Goal: Task Accomplishment & Management: Use online tool/utility

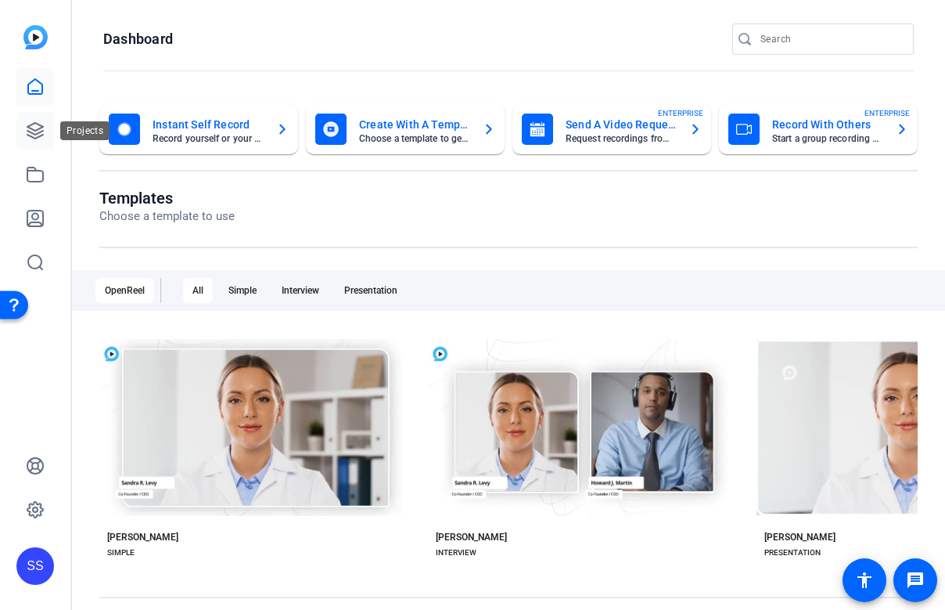
click at [44, 137] on icon at bounding box center [35, 130] width 19 height 19
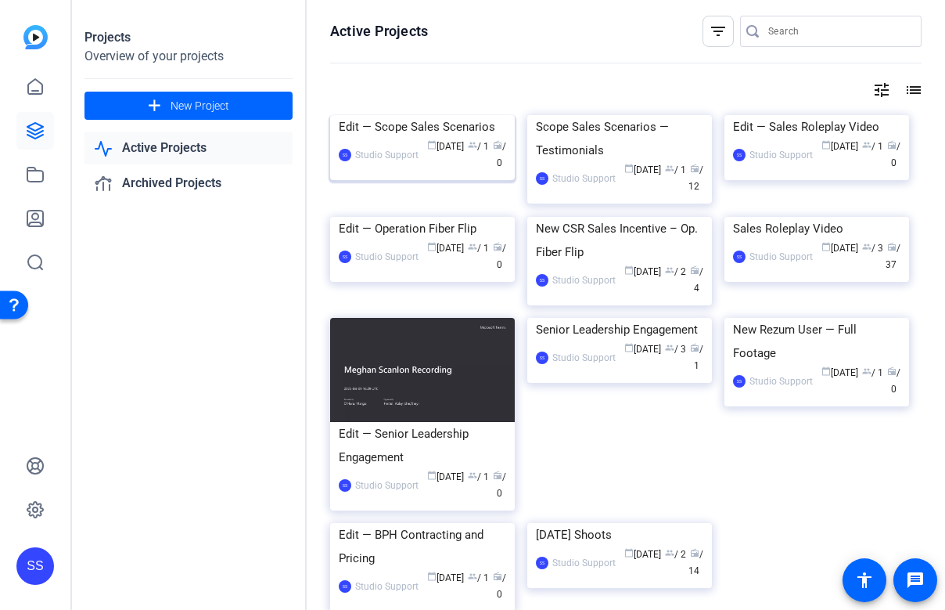
click at [359, 139] on div "Edit — Scope Sales Scenarios" at bounding box center [422, 126] width 167 height 23
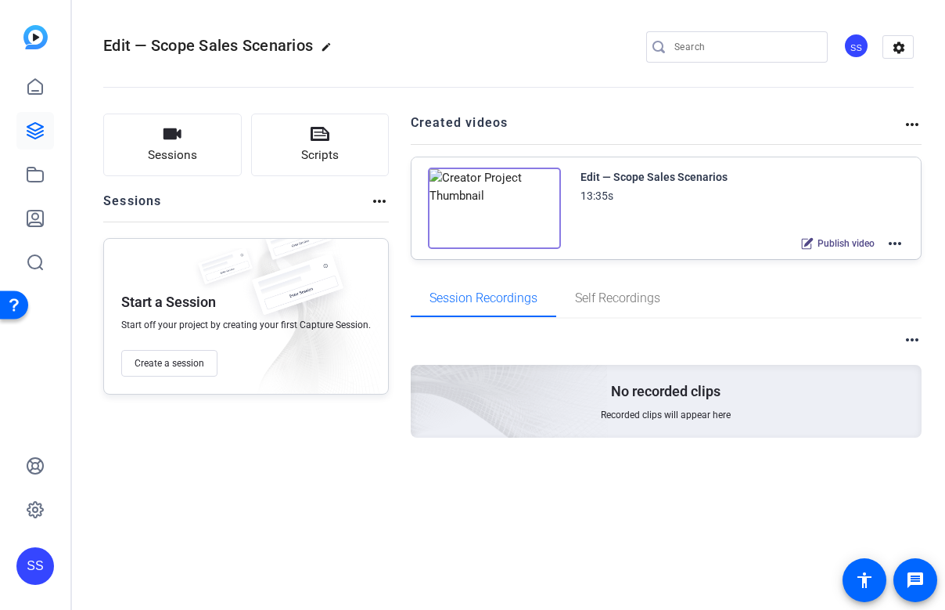
click at [895, 240] on mat-icon "more_horiz" at bounding box center [895, 243] width 19 height 19
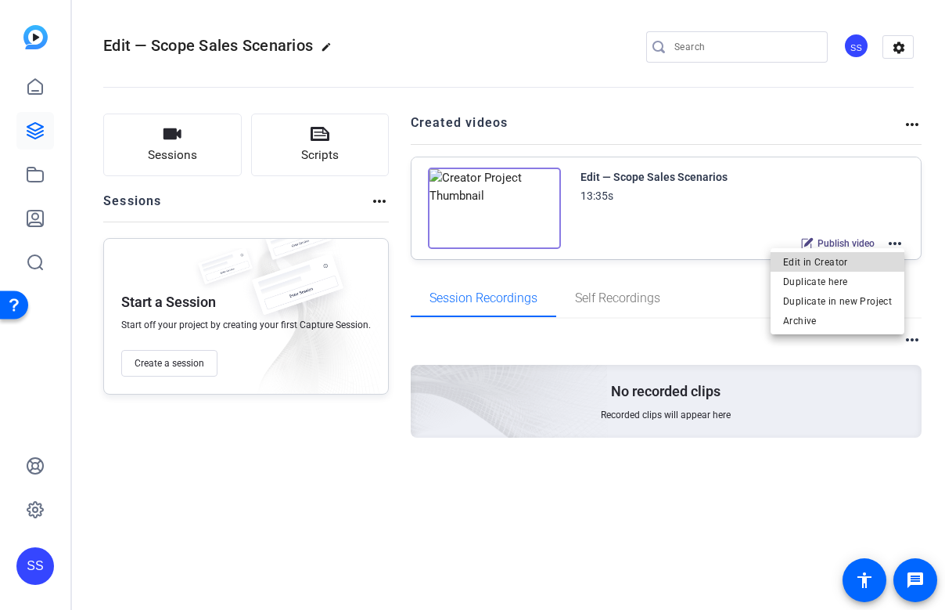
click at [866, 261] on span "Edit in Creator" at bounding box center [837, 262] width 109 height 19
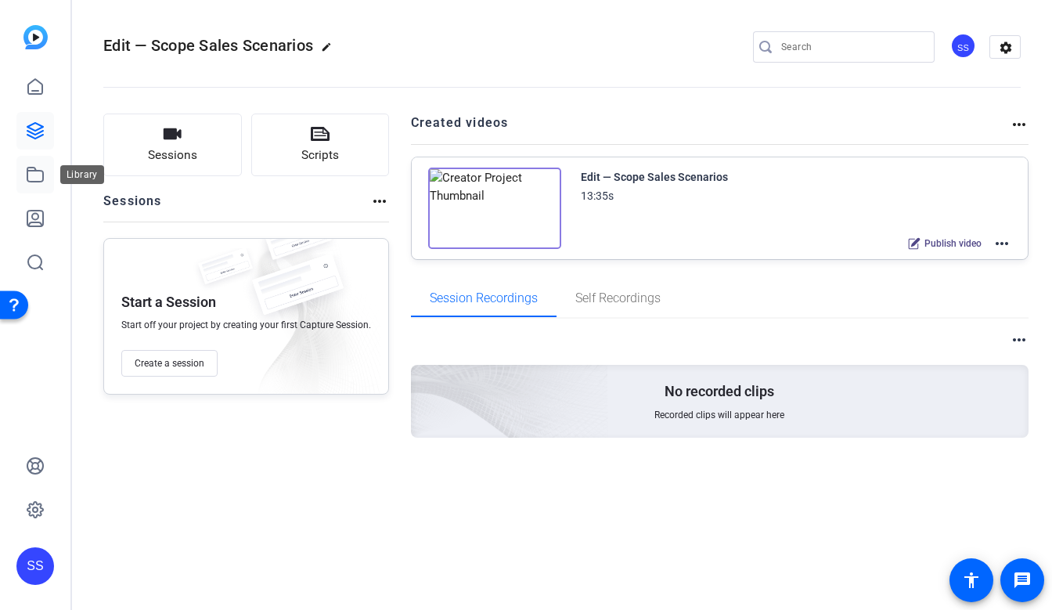
click at [38, 180] on icon at bounding box center [35, 174] width 19 height 19
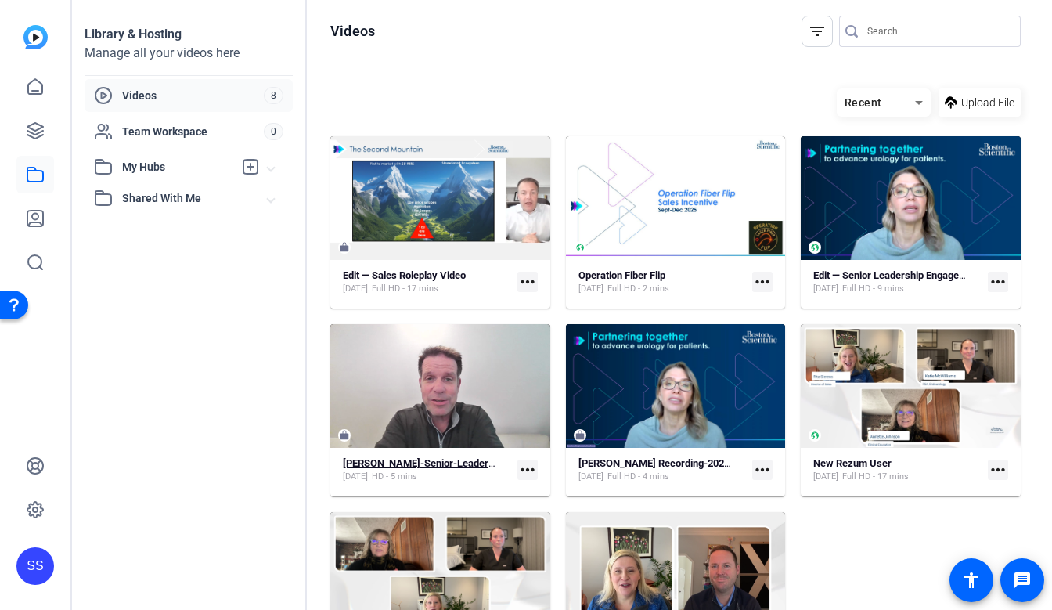
click at [380, 468] on strong "Dave-Cowell-Senior-Leadership-Engagement-Dave-Self-Record-Session-1744390670763…" at bounding box center [611, 463] width 536 height 12
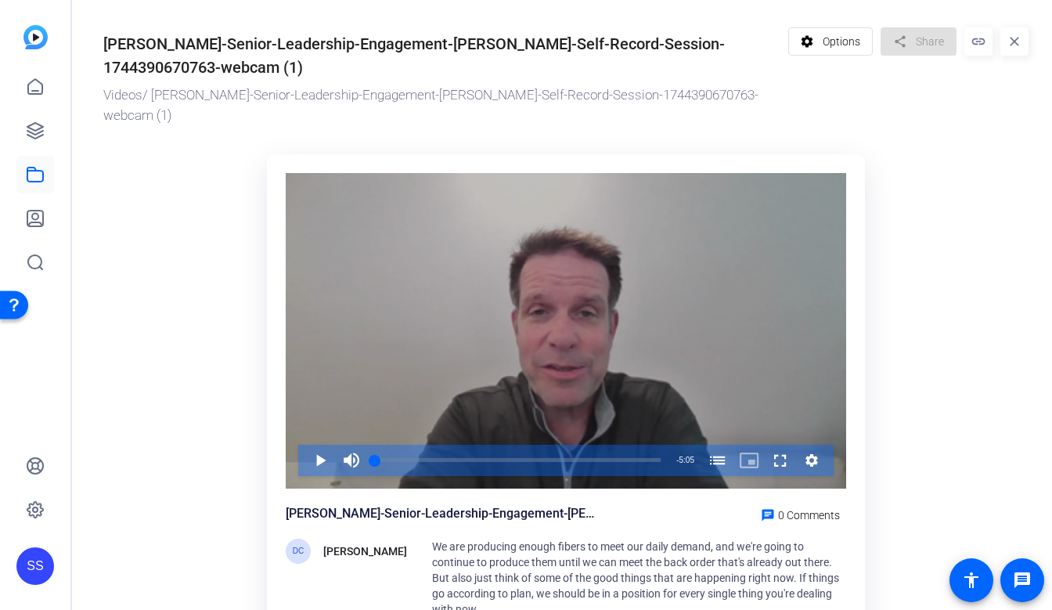
click at [380, 468] on div "Video Player is loading. Play Video Play Mute Current Time 0:00 / Duration 5:05…" at bounding box center [566, 415] width 598 height 522
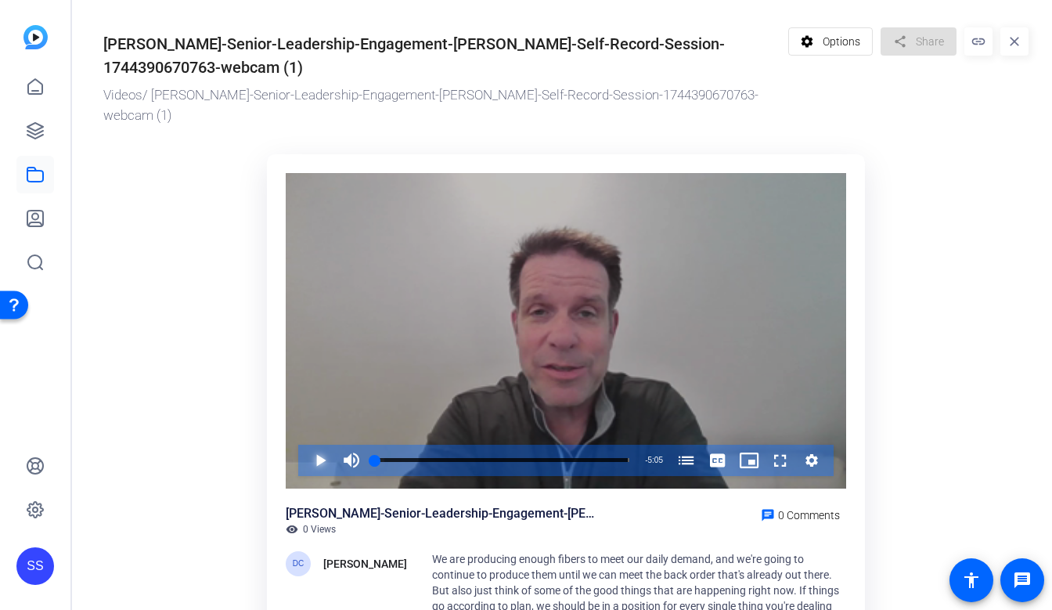
click at [304, 445] on span "Video Player" at bounding box center [304, 460] width 0 height 31
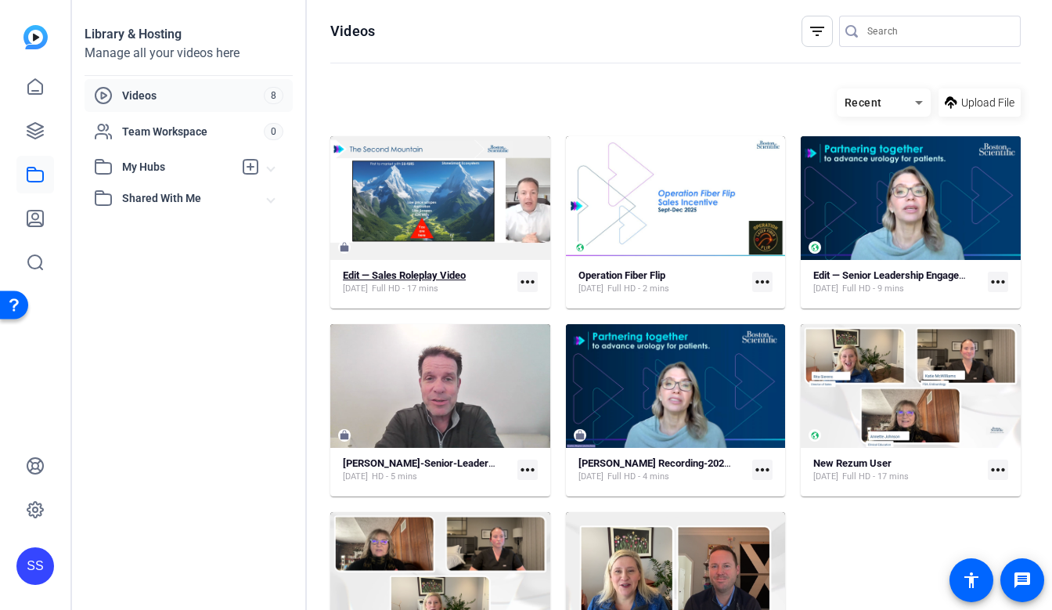
click at [456, 274] on strong "Edit — Sales Roleplay Video" at bounding box center [404, 275] width 123 height 12
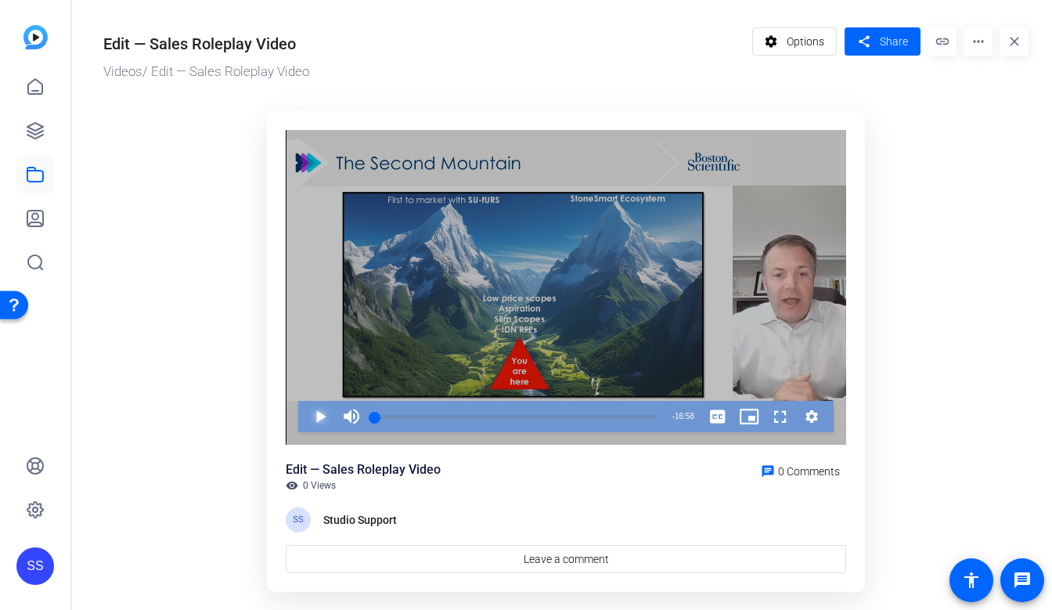
click at [304, 412] on span "Video Player" at bounding box center [304, 416] width 0 height 31
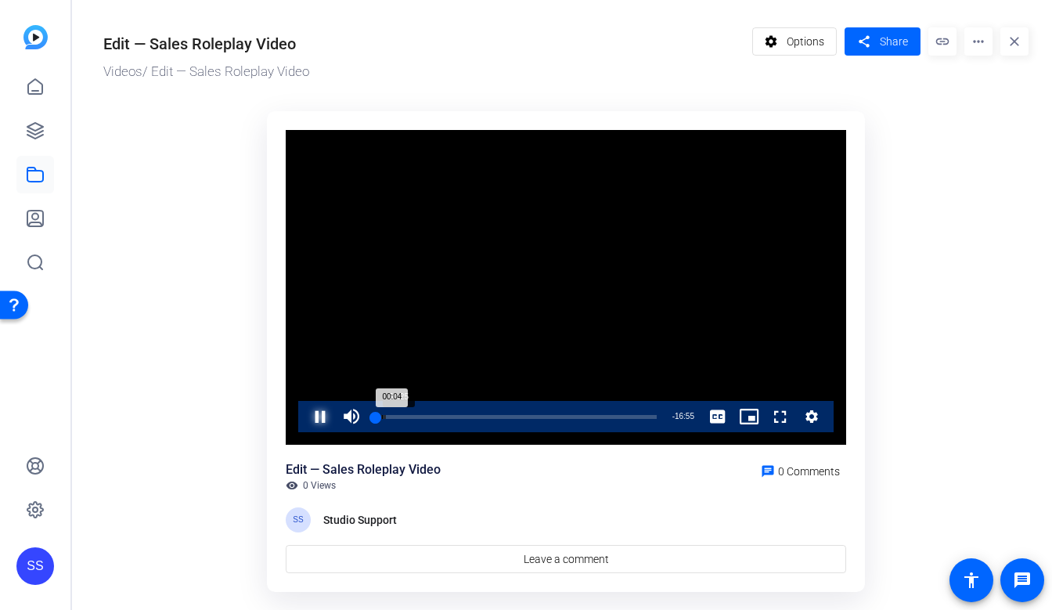
click at [376, 416] on div "00:04" at bounding box center [375, 417] width 1 height 4
click at [304, 421] on span "Video Player" at bounding box center [304, 416] width 0 height 31
click at [60, 226] on div "Templates" at bounding box center [89, 218] width 59 height 19
click at [36, 221] on icon at bounding box center [35, 219] width 16 height 16
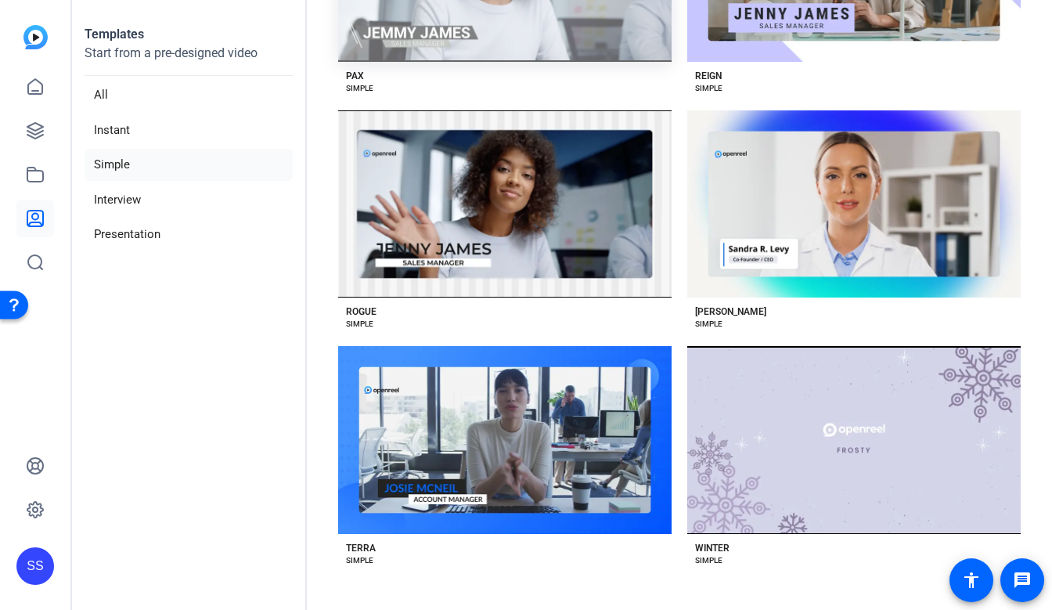
scroll to position [2140, 0]
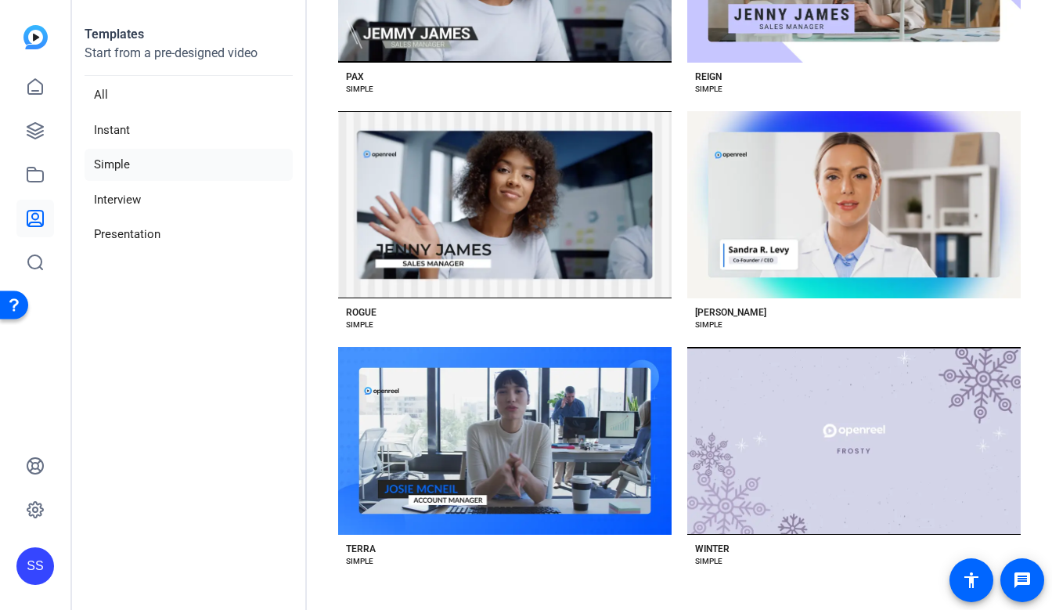
click at [49, 560] on div "SS" at bounding box center [35, 566] width 38 height 38
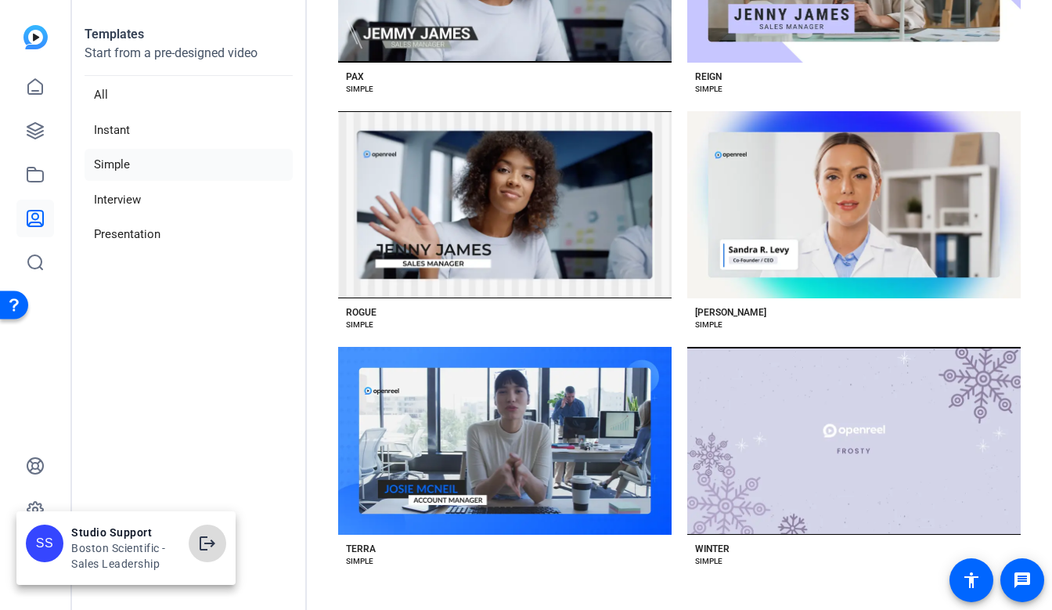
click at [197, 533] on span at bounding box center [208, 543] width 38 height 38
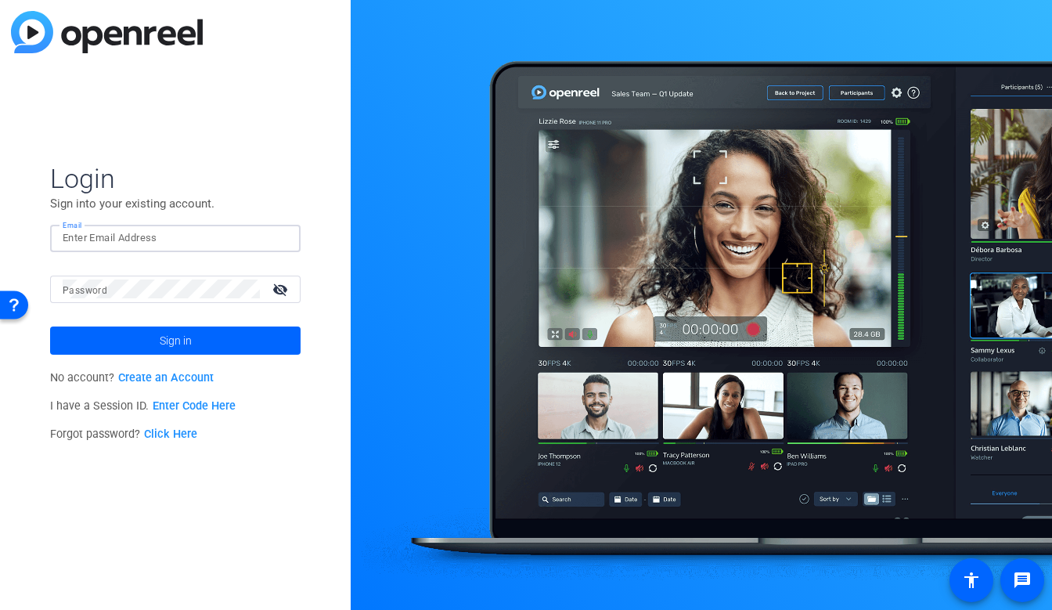
click at [200, 245] on input "Email" at bounding box center [175, 238] width 225 height 19
click at [285, 242] on div at bounding box center [278, 238] width 19 height 19
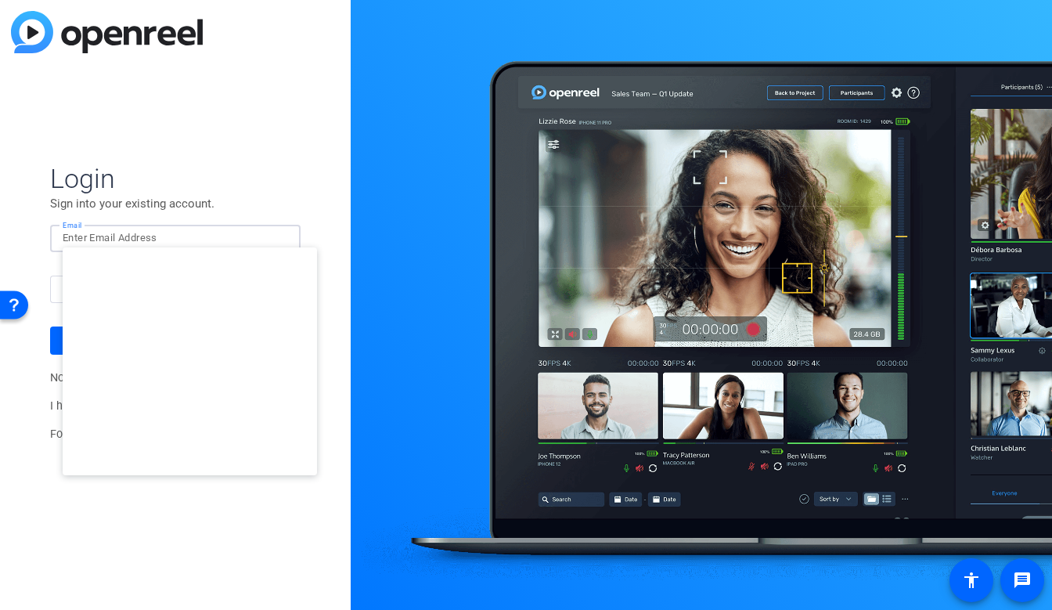
type input "studiosupport+3@openreel.com"
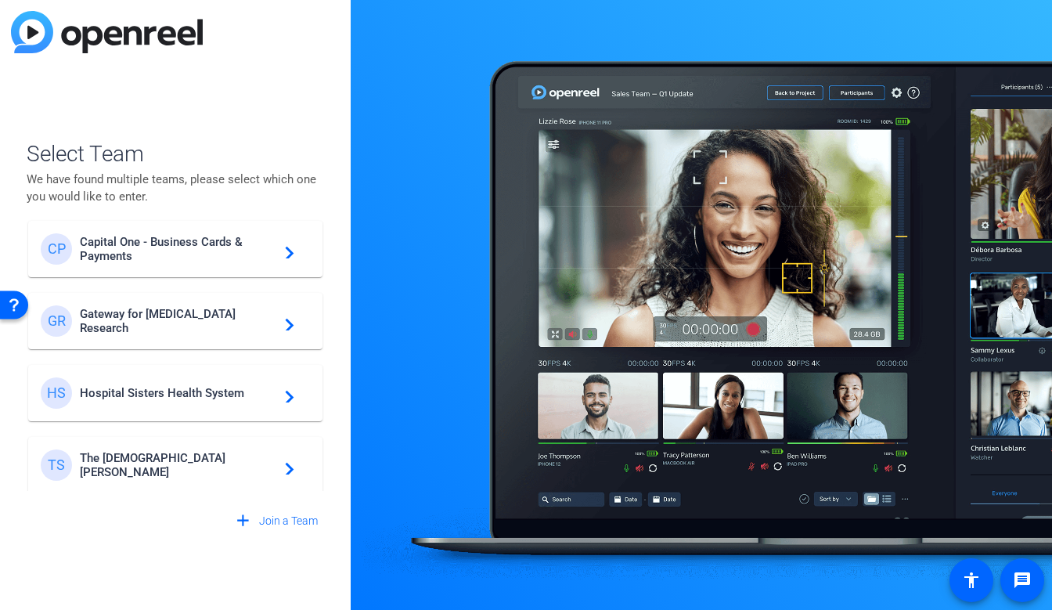
scroll to position [307, 0]
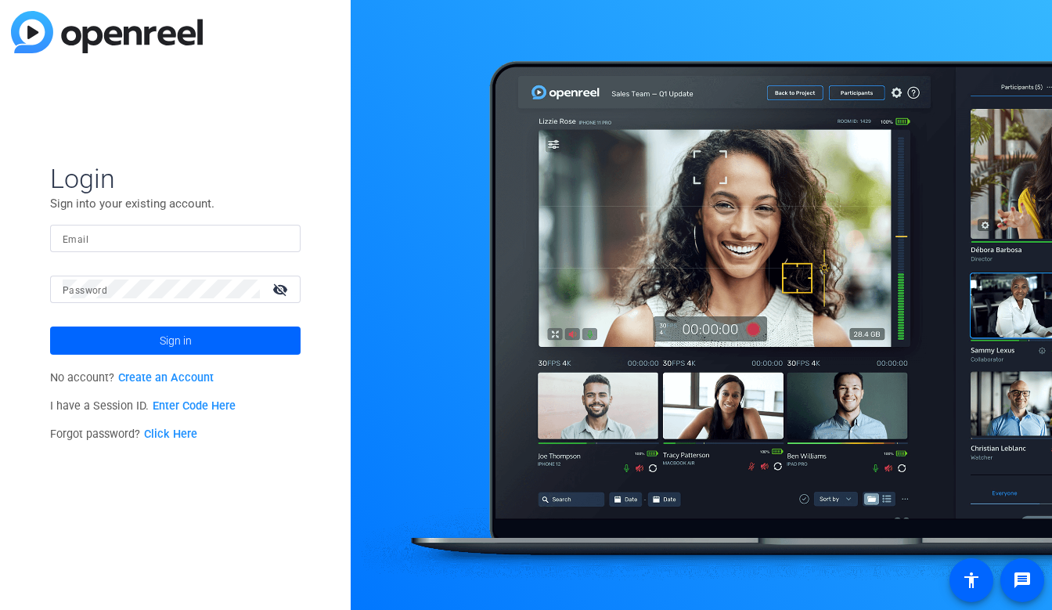
click at [246, 243] on input "Email" at bounding box center [175, 238] width 225 height 19
click at [297, 235] on div "Email" at bounding box center [175, 238] width 250 height 27
click at [283, 234] on div at bounding box center [278, 238] width 19 height 19
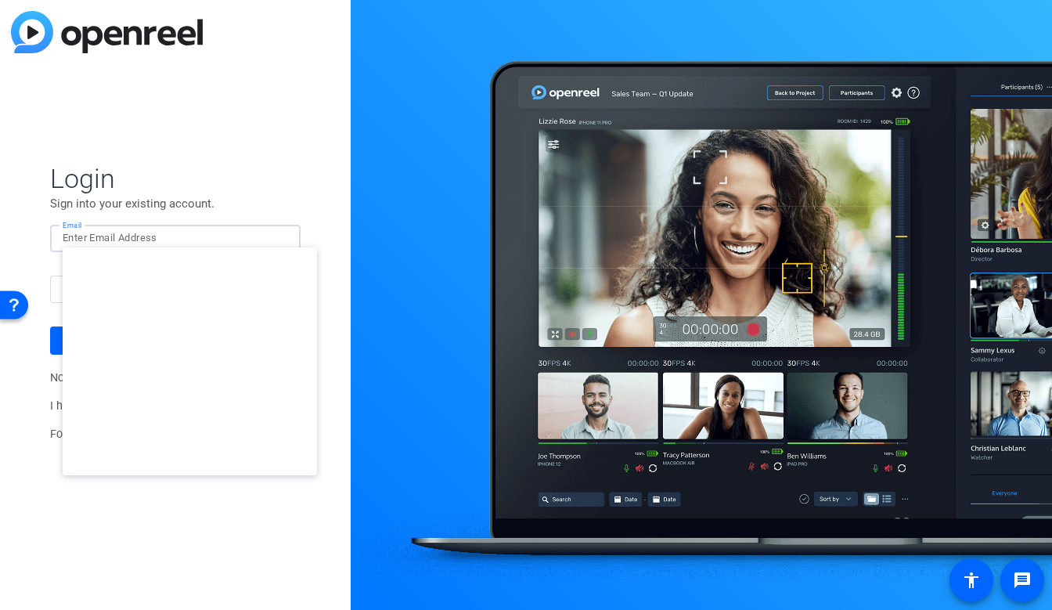
type input "[EMAIL_ADDRESS][DOMAIN_NAME]"
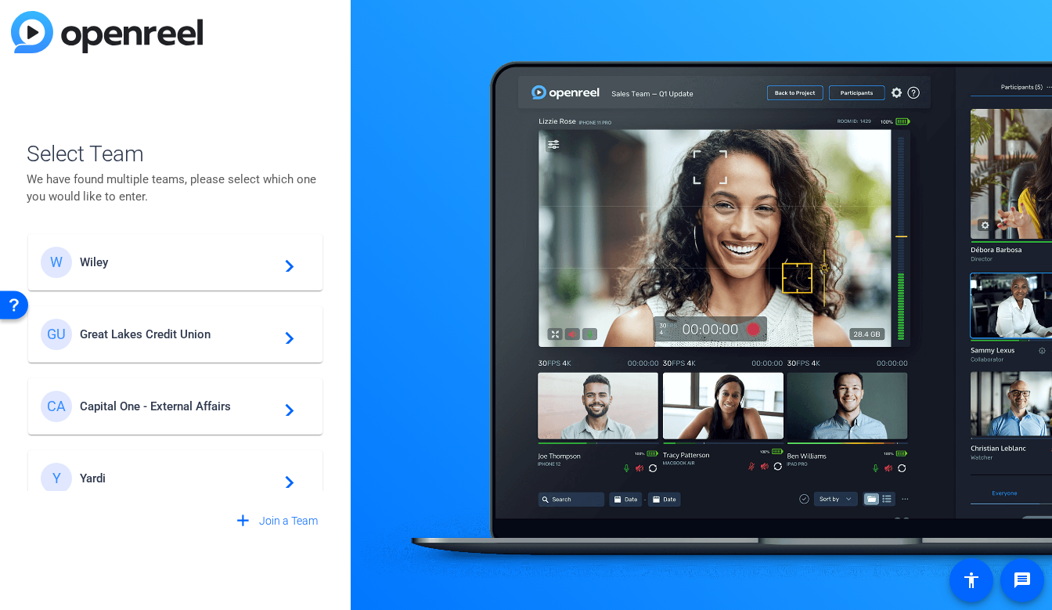
click at [201, 467] on div "Y Yardi navigate_next" at bounding box center [175, 478] width 269 height 31
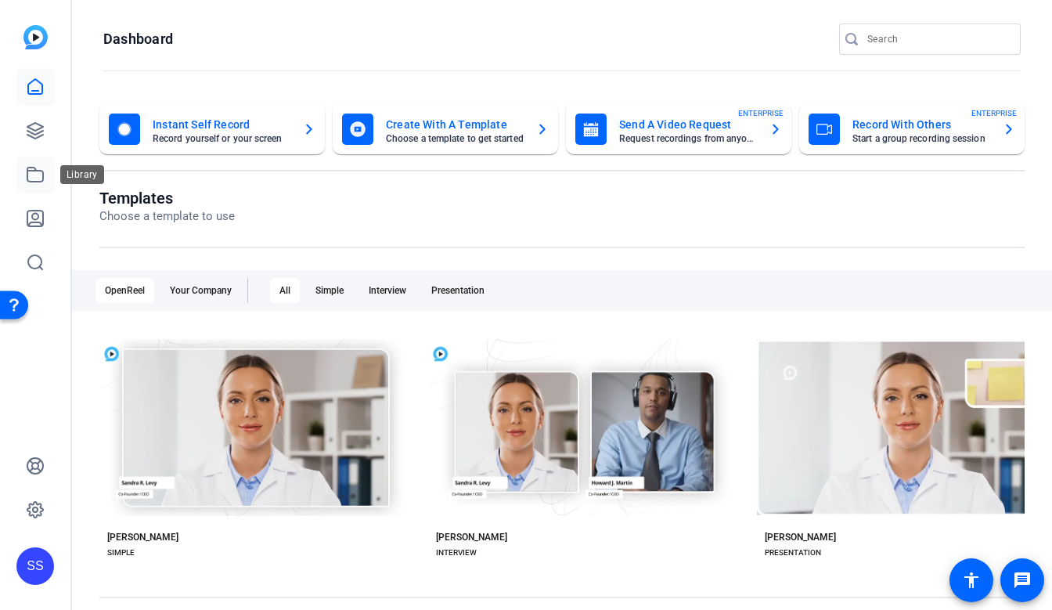
click at [42, 189] on link at bounding box center [35, 175] width 38 height 38
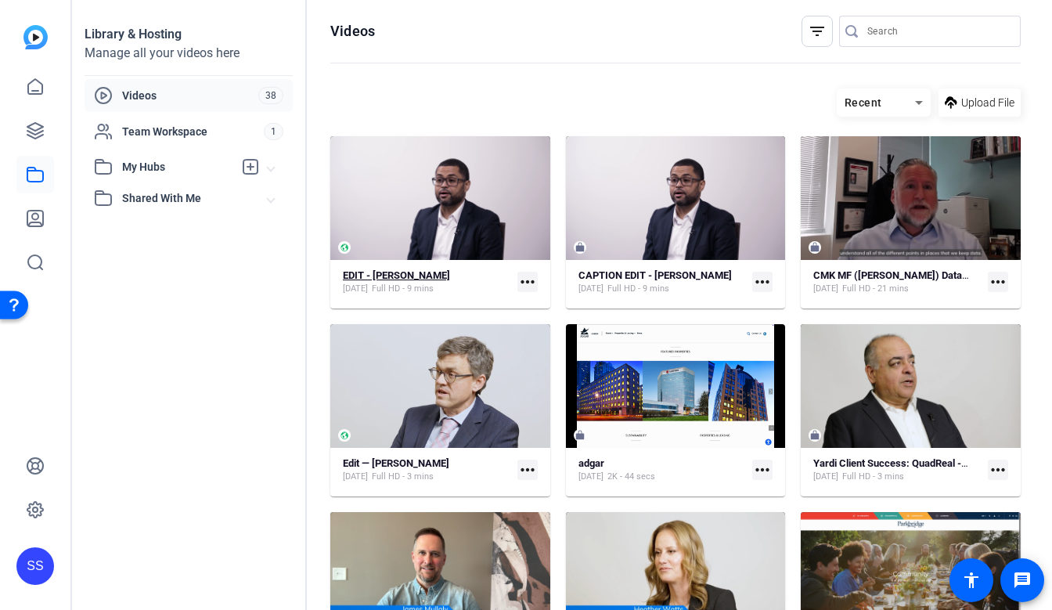
click at [411, 277] on strong "EDIT - [PERSON_NAME]" at bounding box center [396, 275] width 107 height 12
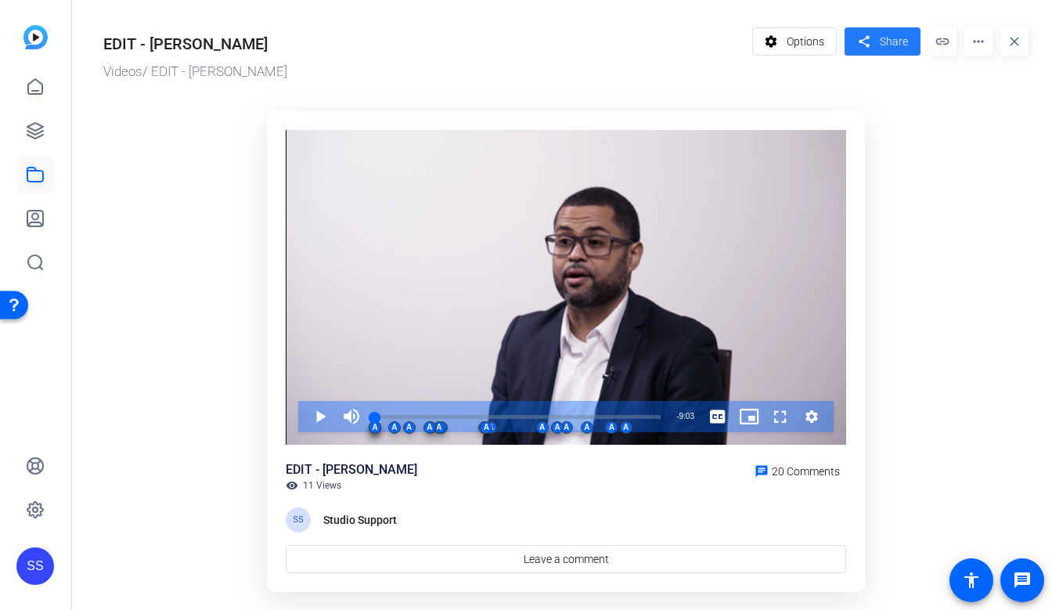
click at [859, 45] on mat-icon "share" at bounding box center [864, 41] width 20 height 21
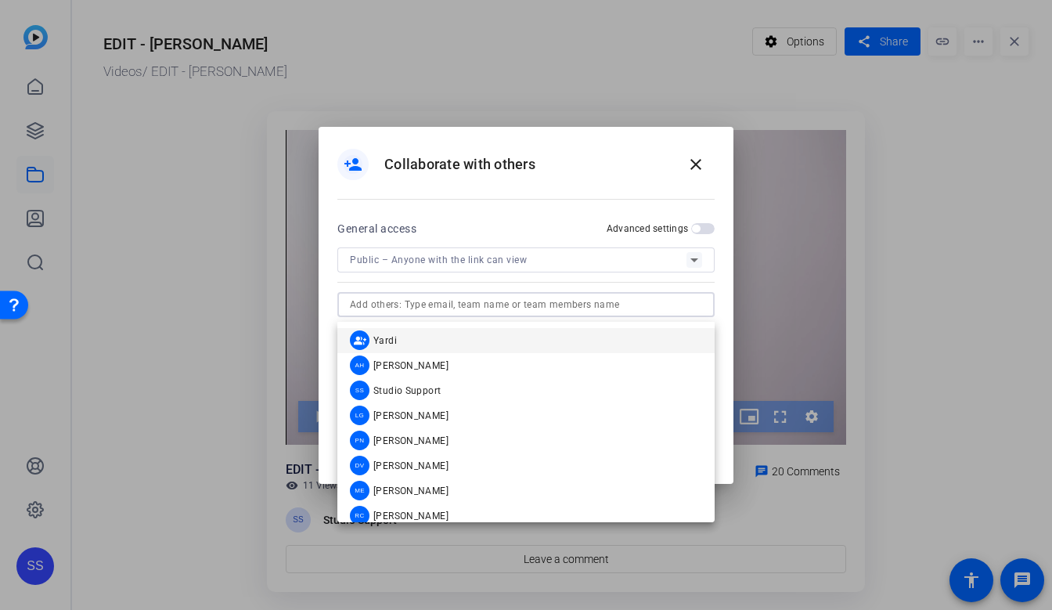
click at [564, 311] on input "text" at bounding box center [526, 304] width 352 height 19
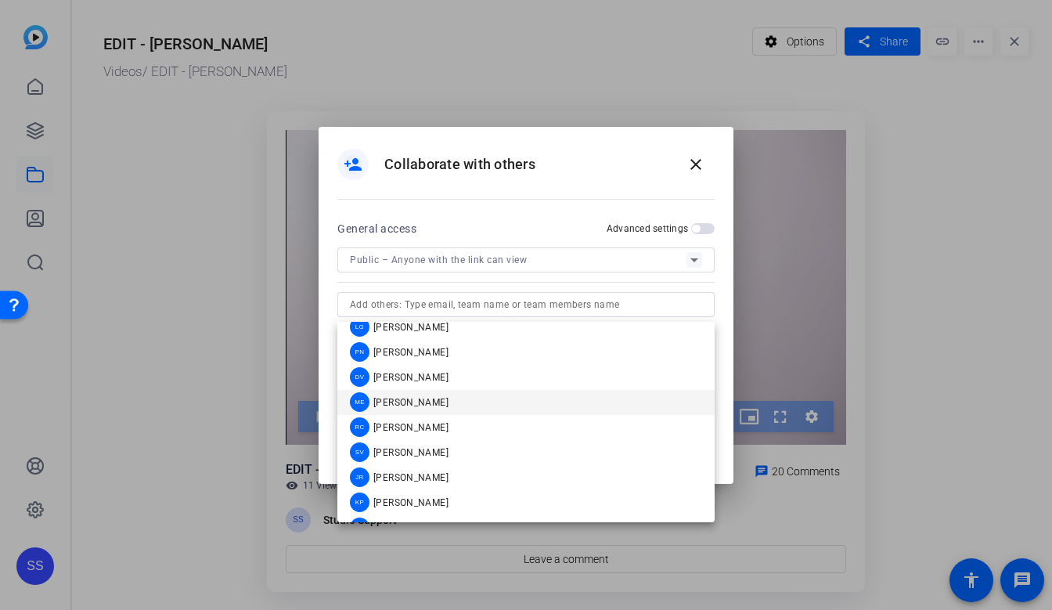
scroll to position [99, 0]
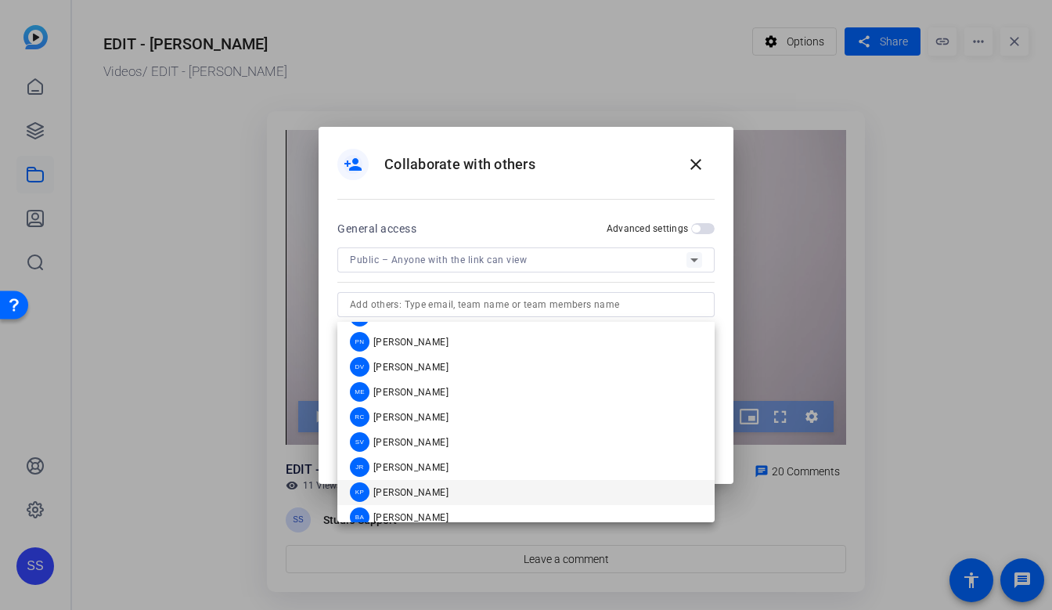
click at [468, 491] on mat-option "KP [PERSON_NAME]" at bounding box center [525, 492] width 377 height 25
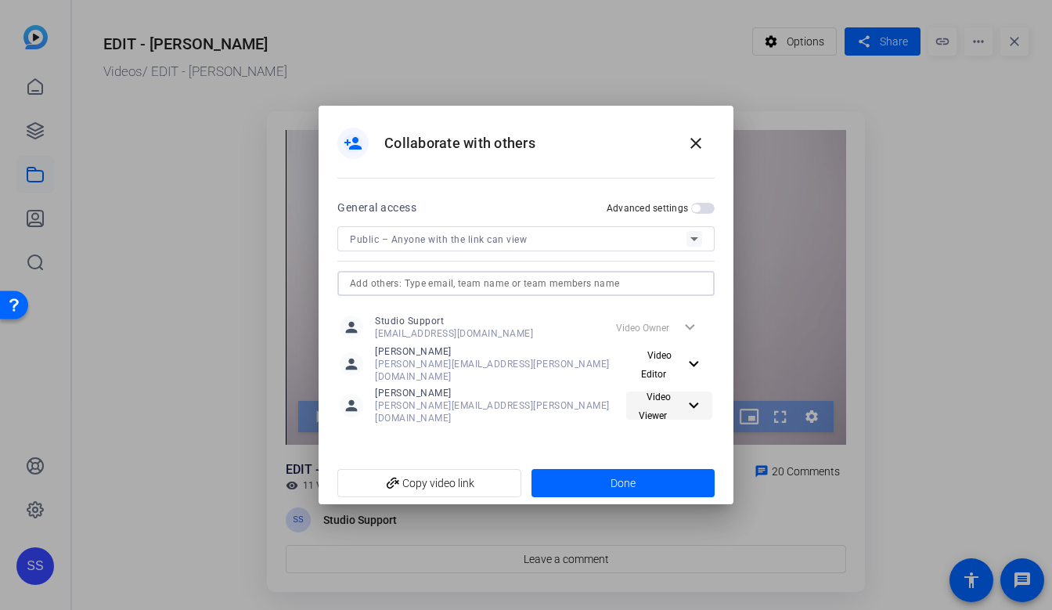
click at [661, 404] on span "Video Viewer" at bounding box center [655, 406] width 32 height 30
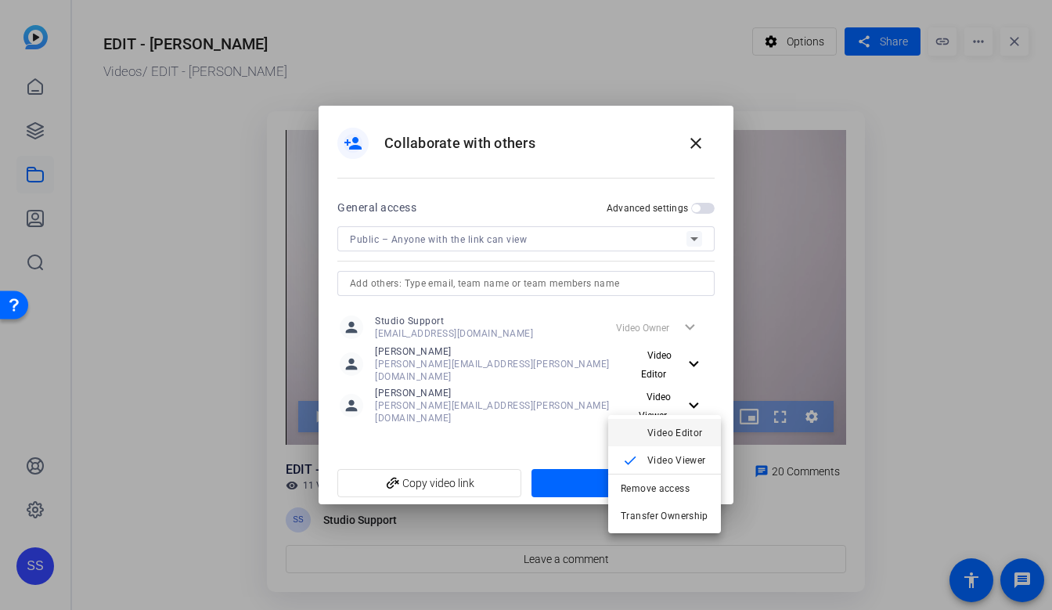
click at [653, 434] on span "Video Editor" at bounding box center [675, 432] width 56 height 11
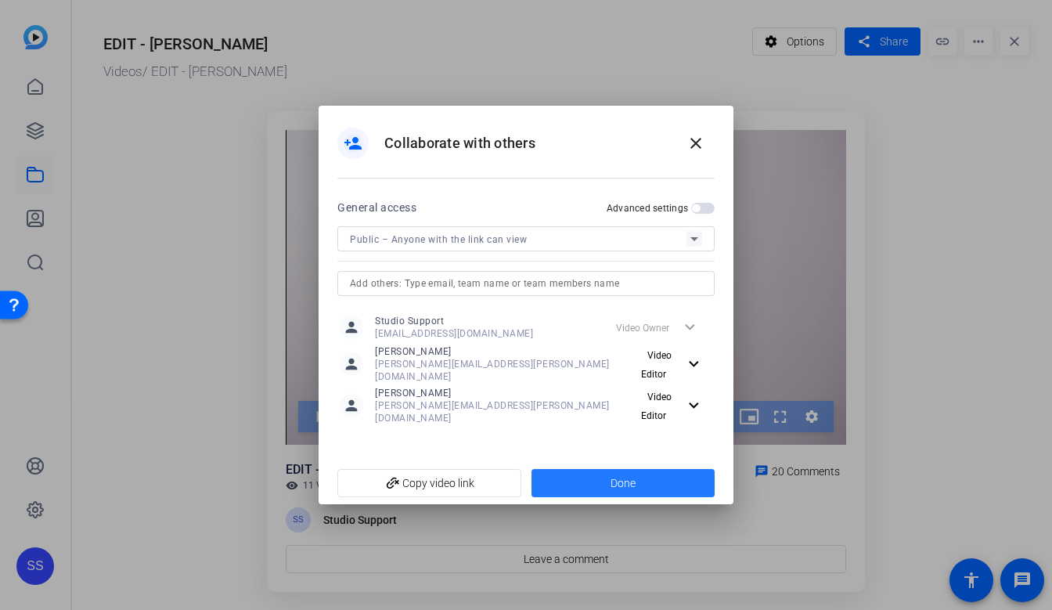
click at [628, 477] on span "Done" at bounding box center [622, 483] width 25 height 16
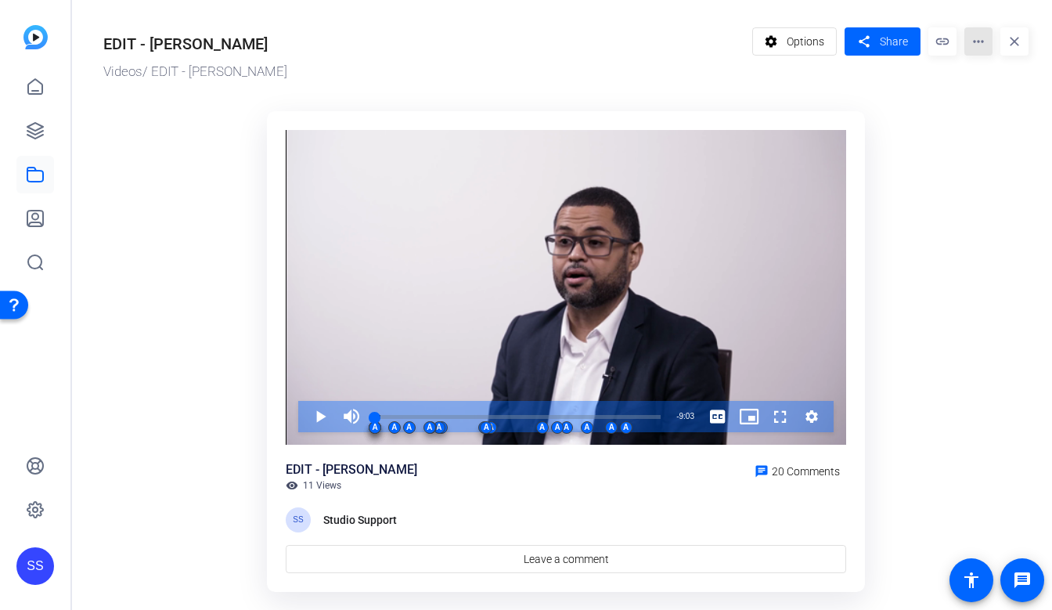
click at [978, 40] on mat-icon "more_horiz" at bounding box center [978, 41] width 28 height 28
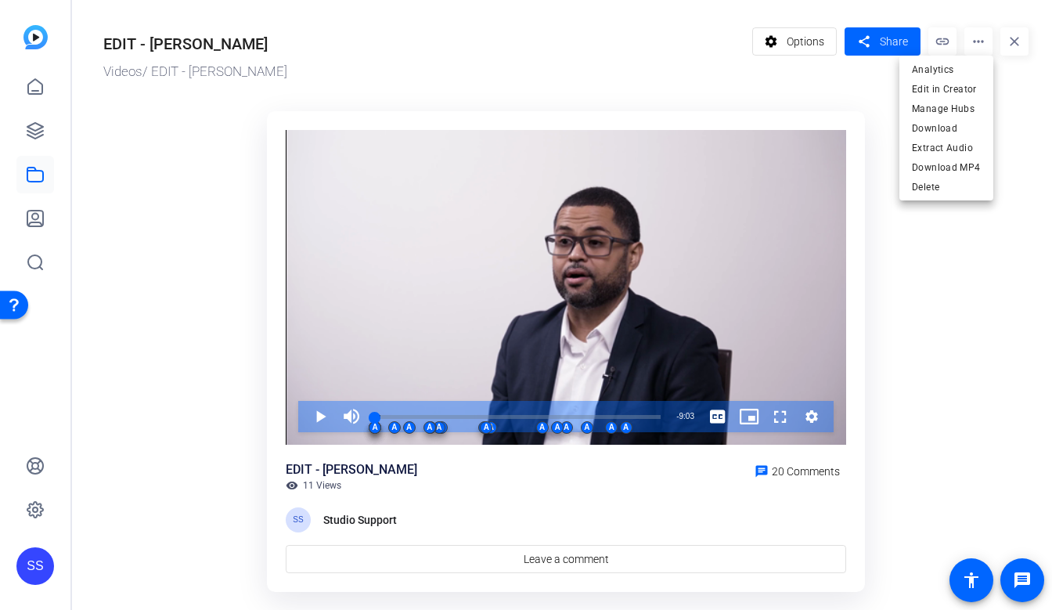
click at [41, 565] on div at bounding box center [526, 305] width 1052 height 610
click at [41, 565] on div "SS" at bounding box center [35, 566] width 38 height 38
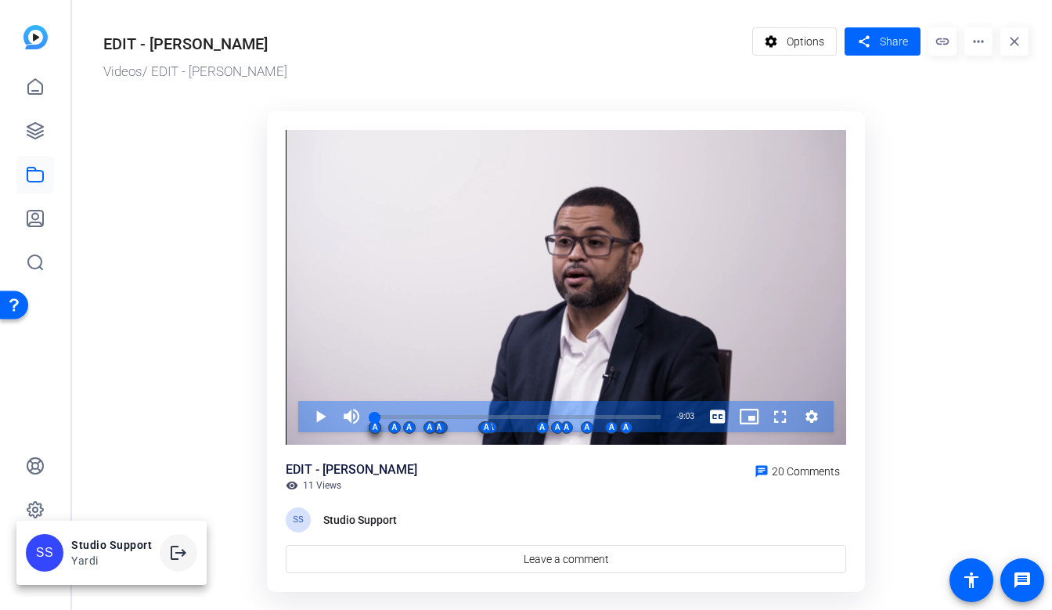
click at [178, 556] on mat-icon "logout" at bounding box center [178, 552] width 19 height 19
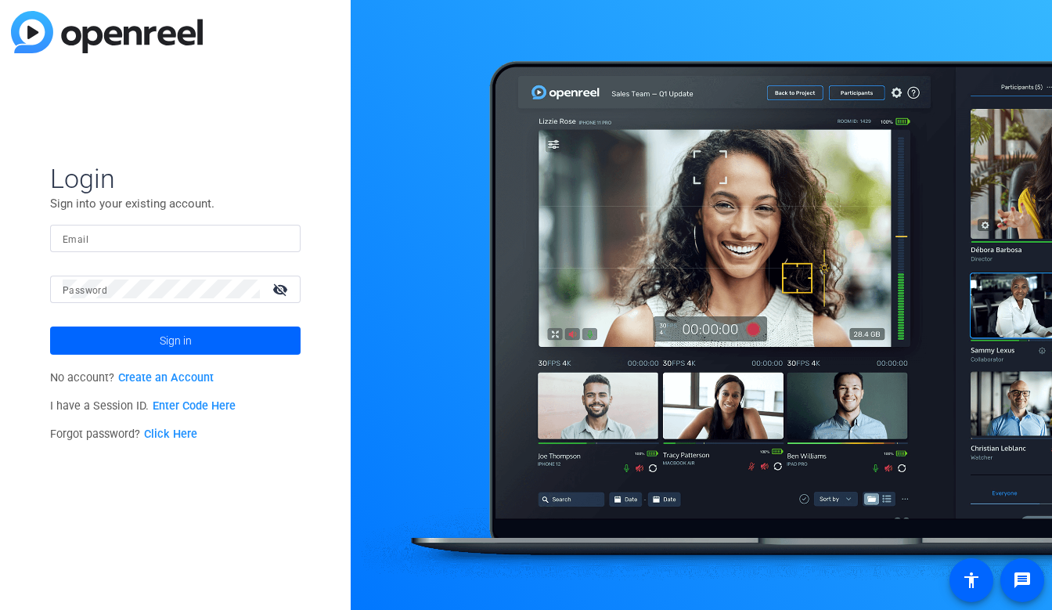
click at [200, 236] on input "Email" at bounding box center [175, 238] width 225 height 19
click at [248, 237] on input "Email" at bounding box center [175, 238] width 225 height 19
click at [279, 237] on img at bounding box center [274, 238] width 11 height 19
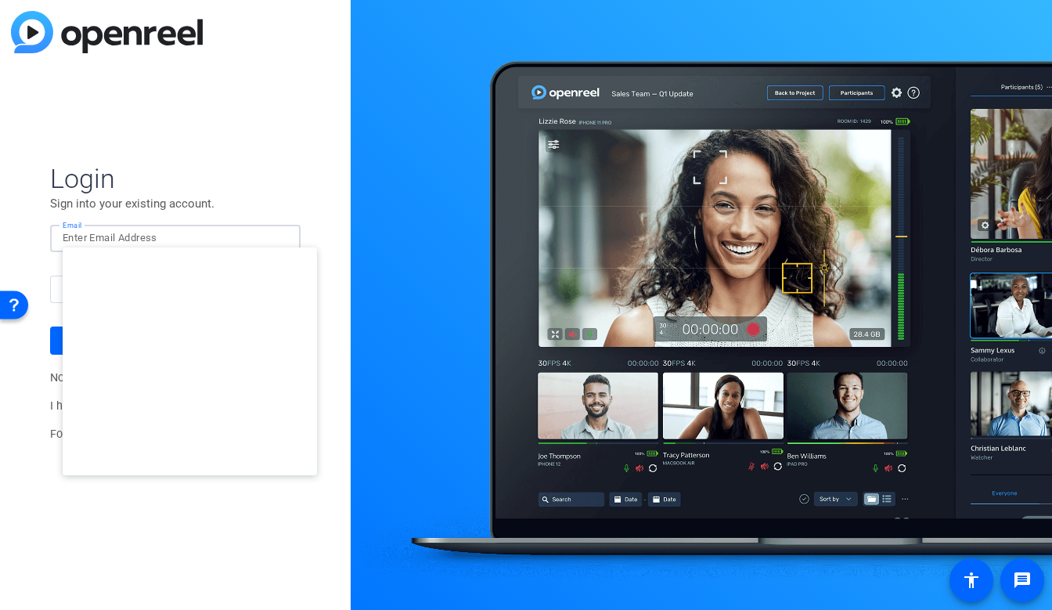
type input "studiosupport+3@openreel.com"
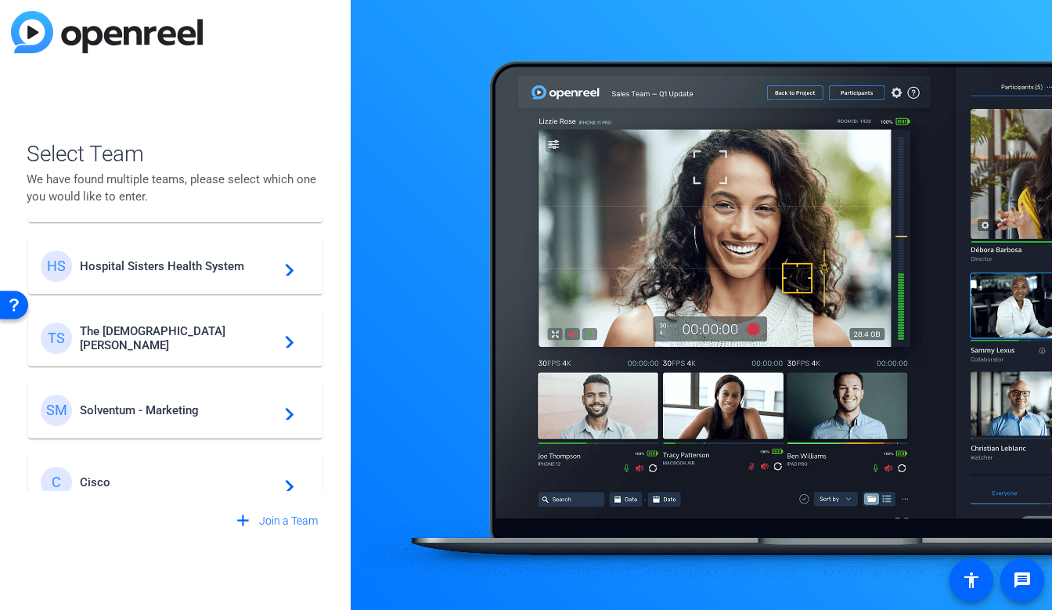
scroll to position [434, 0]
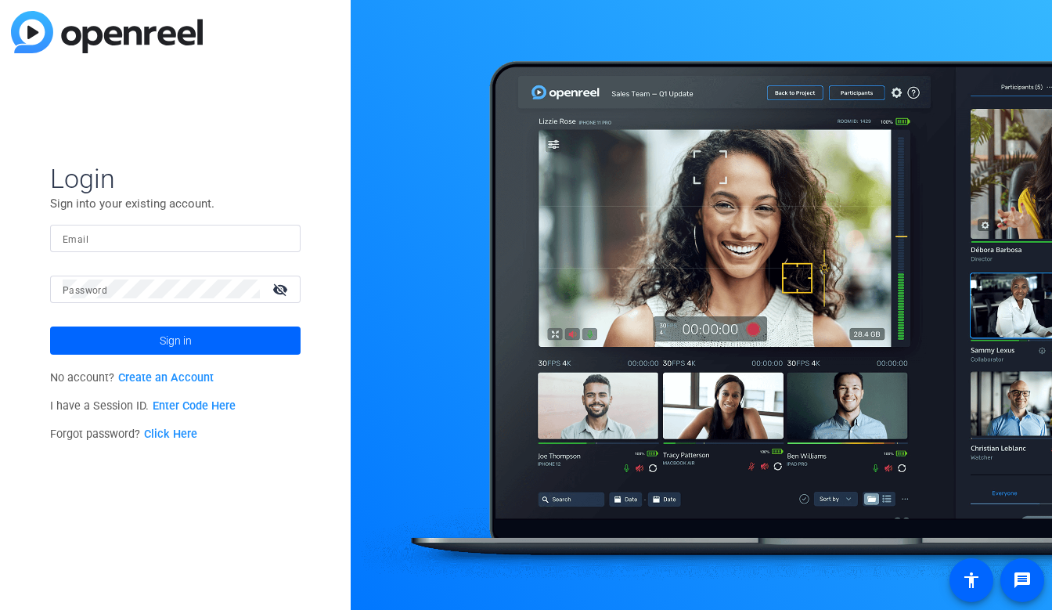
click at [203, 232] on input "Email" at bounding box center [175, 238] width 225 height 19
click at [277, 239] on img at bounding box center [274, 238] width 11 height 19
type input "[EMAIL_ADDRESS][DOMAIN_NAME]"
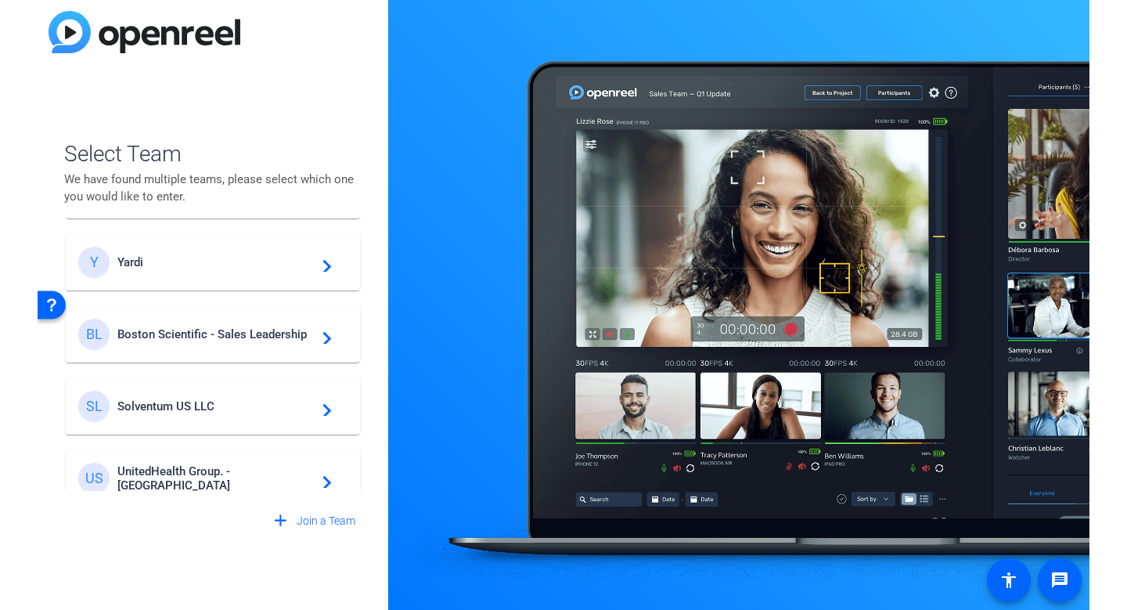
scroll to position [218, 0]
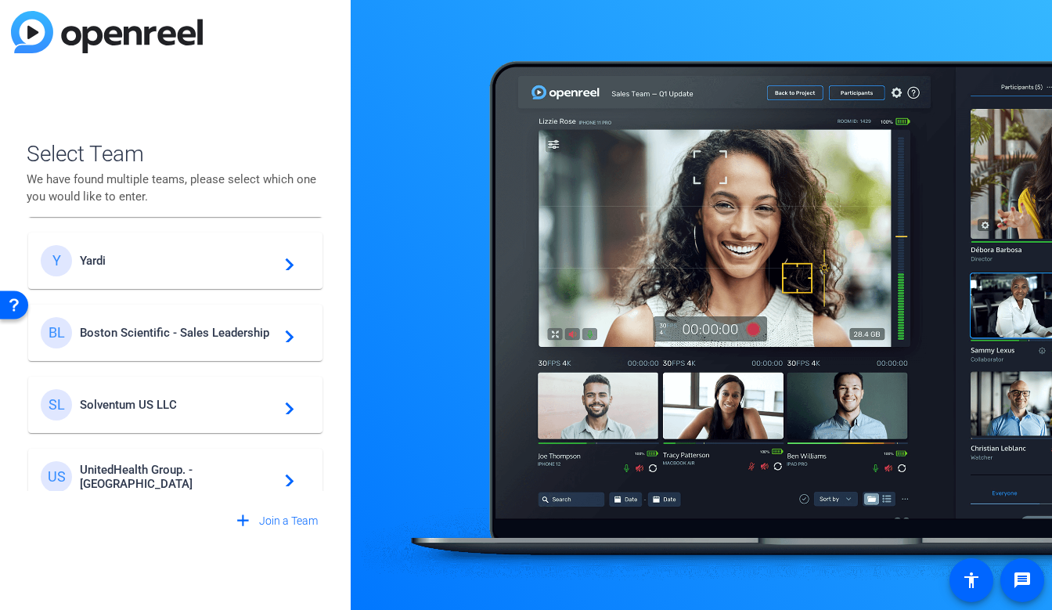
click at [218, 325] on div "BL Boston Scientific - Sales Leadership navigate_next" at bounding box center [175, 332] width 269 height 31
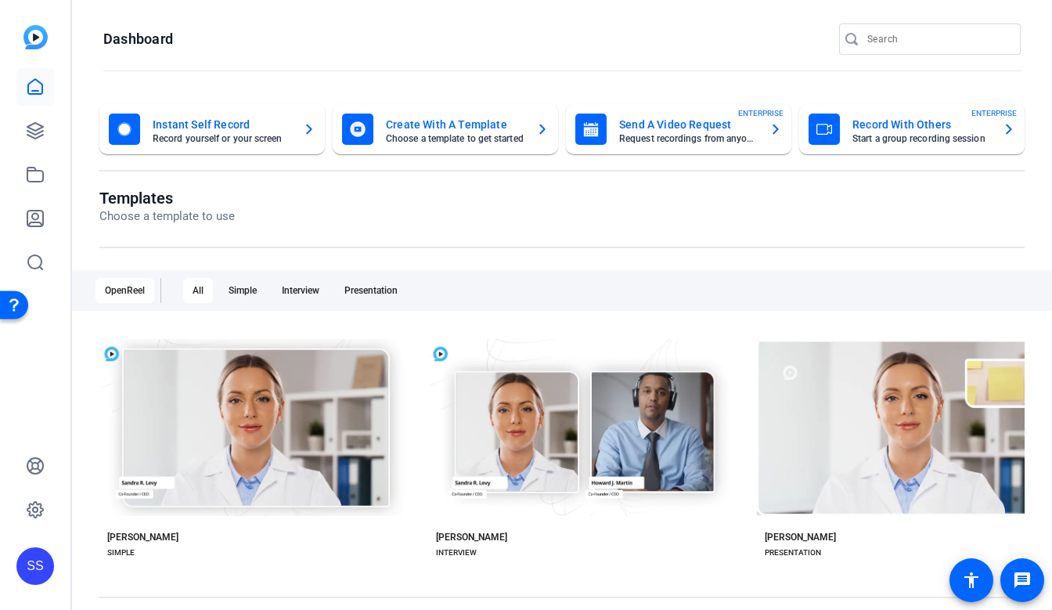
click at [37, 196] on div at bounding box center [35, 174] width 38 height 213
click at [36, 169] on icon at bounding box center [35, 174] width 19 height 19
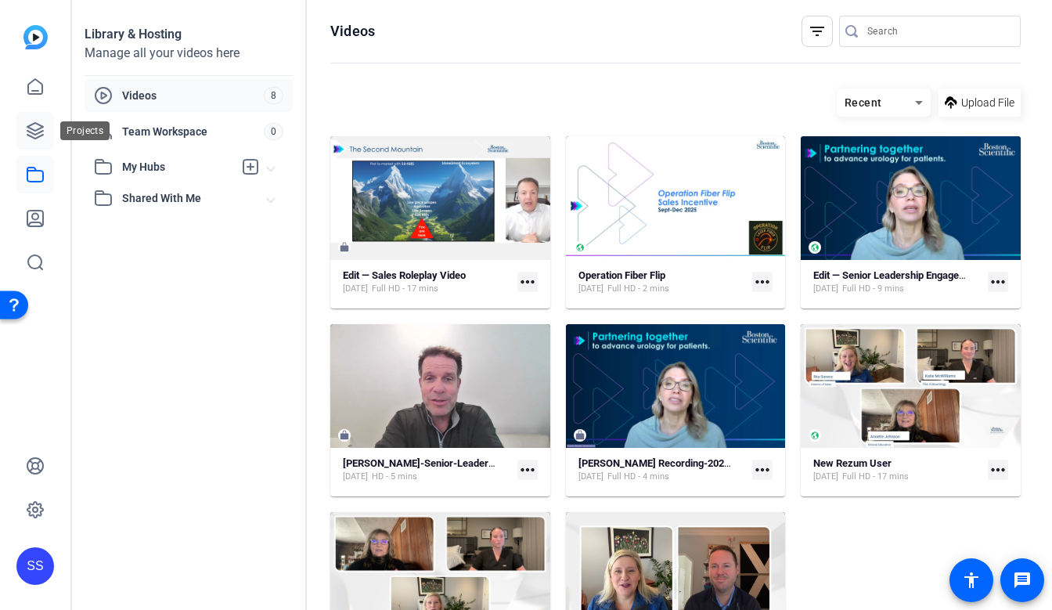
click at [43, 138] on icon at bounding box center [35, 130] width 19 height 19
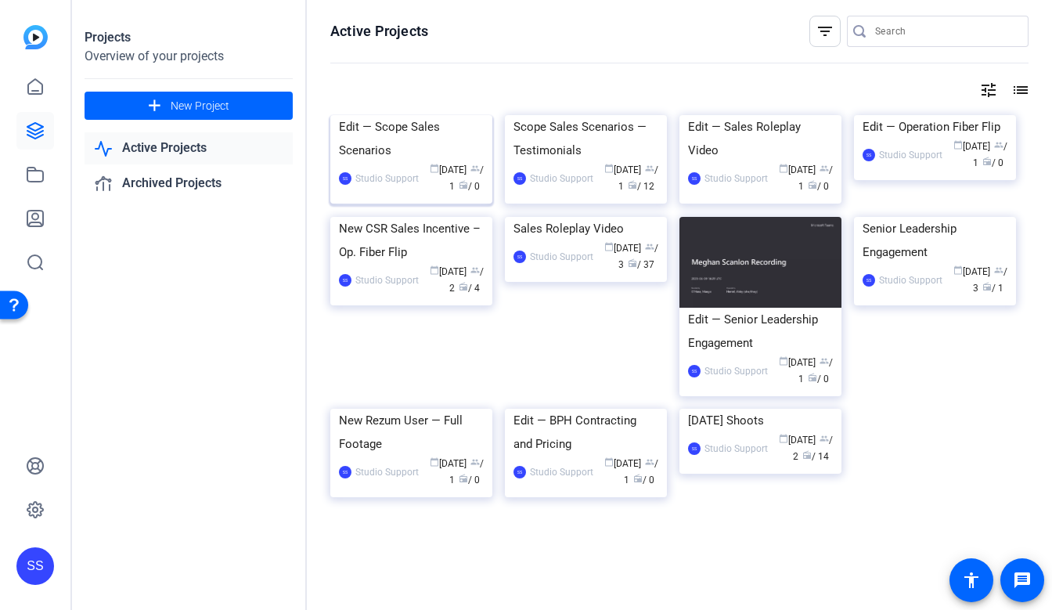
click at [434, 162] on div "Edit — Scope Sales Scenarios" at bounding box center [411, 138] width 145 height 47
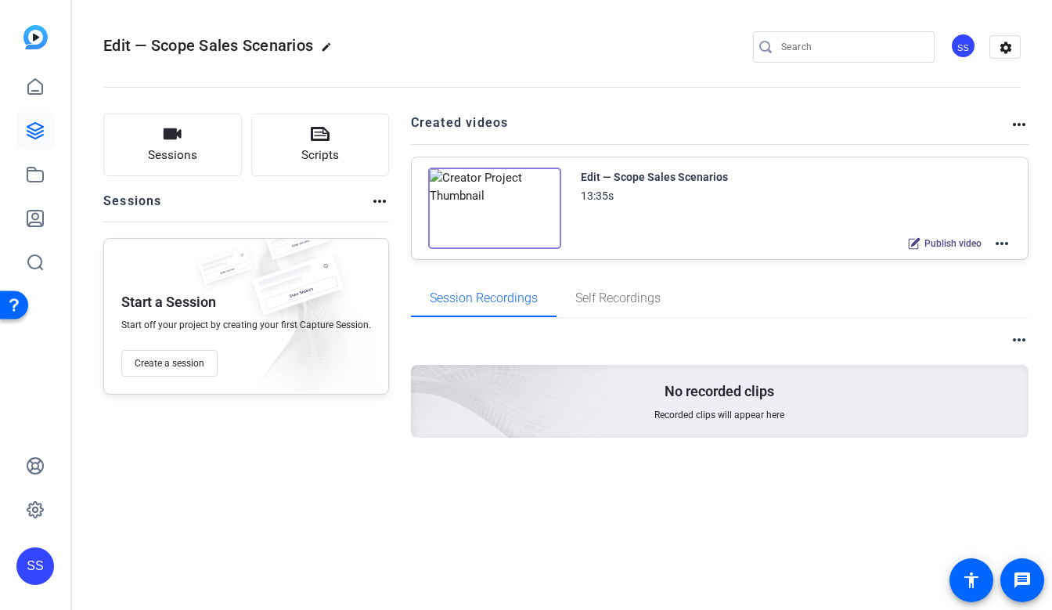
click at [1010, 242] on mat-icon "more_horiz" at bounding box center [1001, 243] width 19 height 19
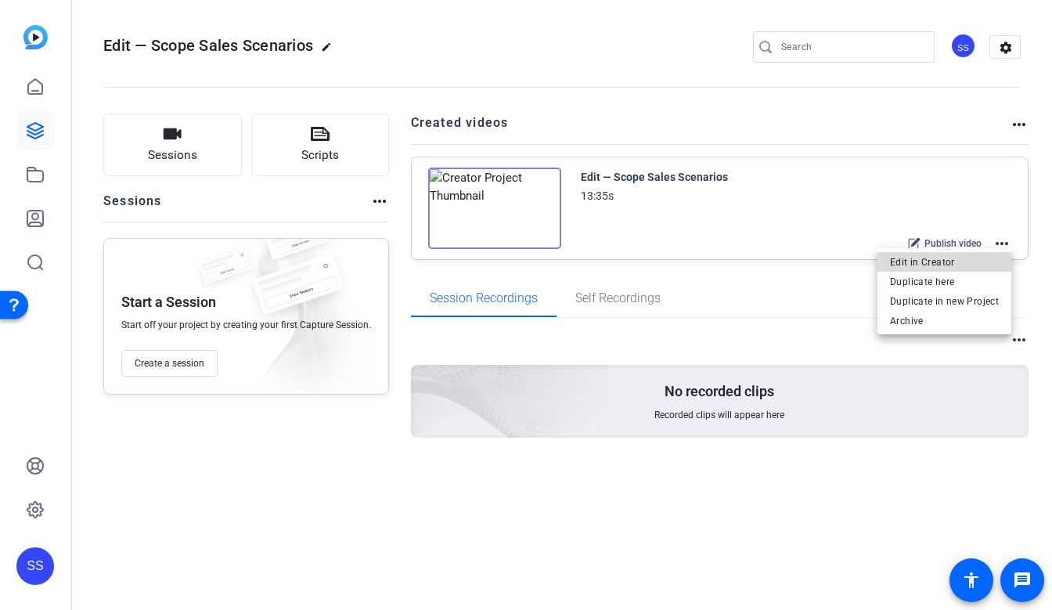
click at [969, 260] on span "Edit in Creator" at bounding box center [944, 262] width 109 height 19
